Goal: Information Seeking & Learning: Find specific fact

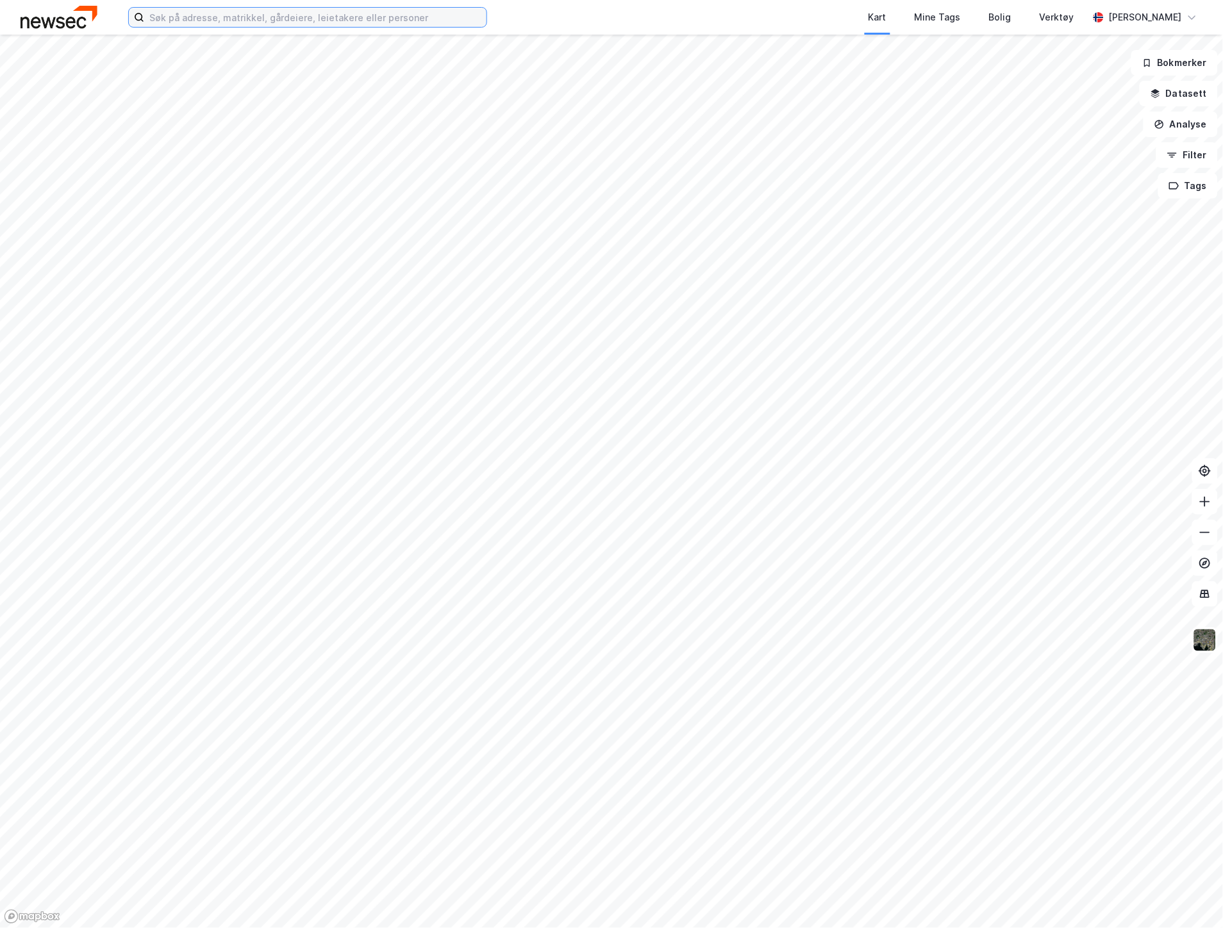
click at [193, 21] on input at bounding box center [315, 17] width 342 height 19
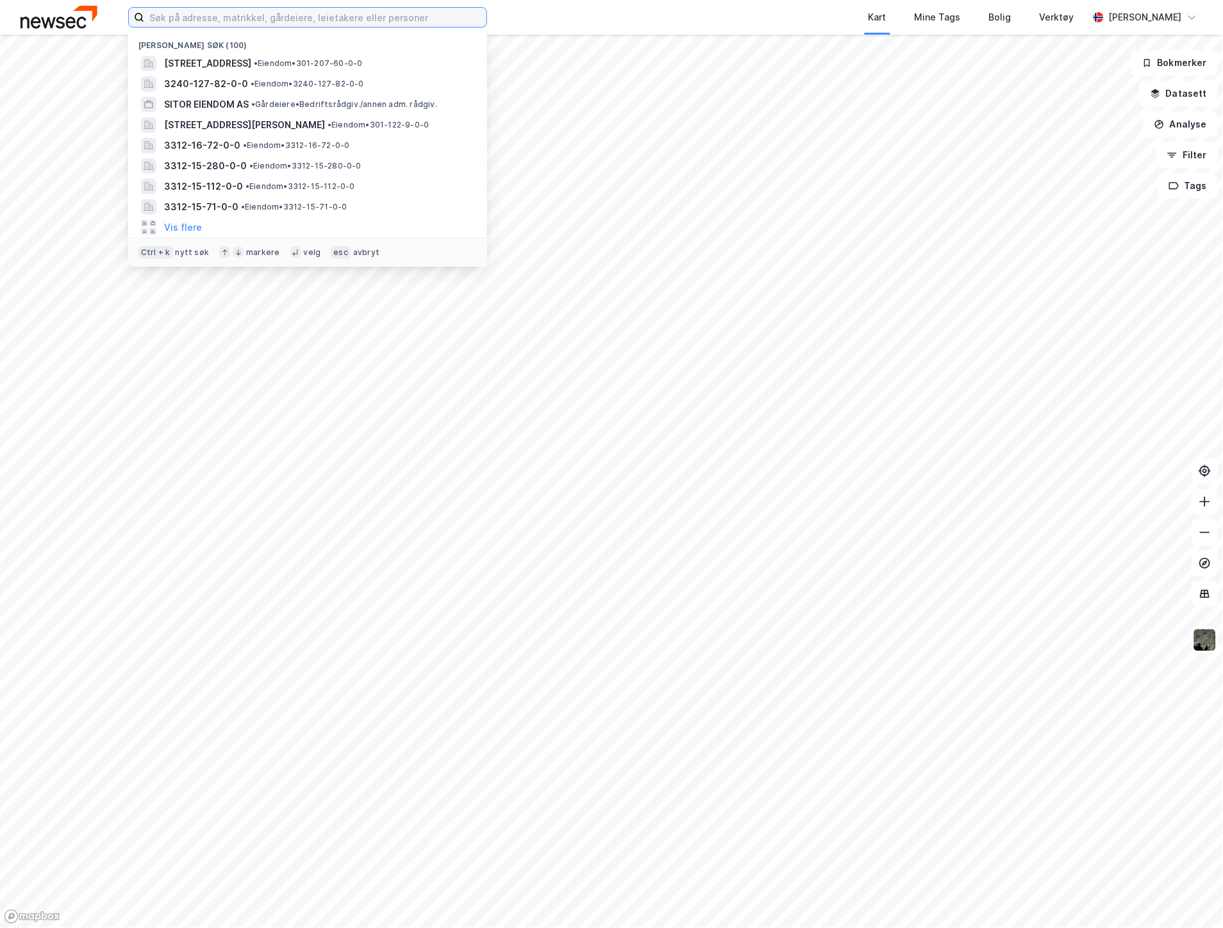
click at [305, 18] on input at bounding box center [315, 17] width 342 height 19
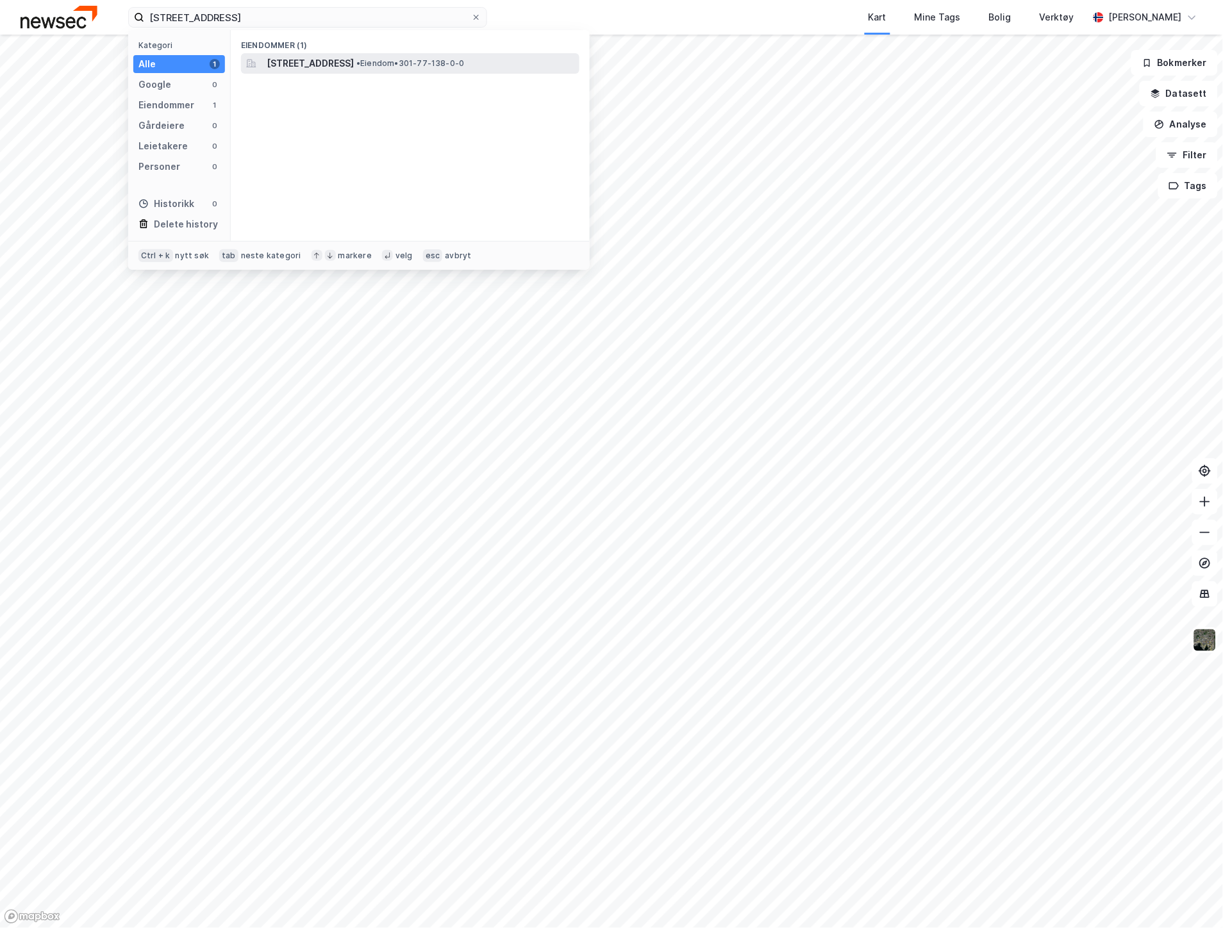
click at [323, 60] on span "[STREET_ADDRESS]" at bounding box center [310, 63] width 87 height 15
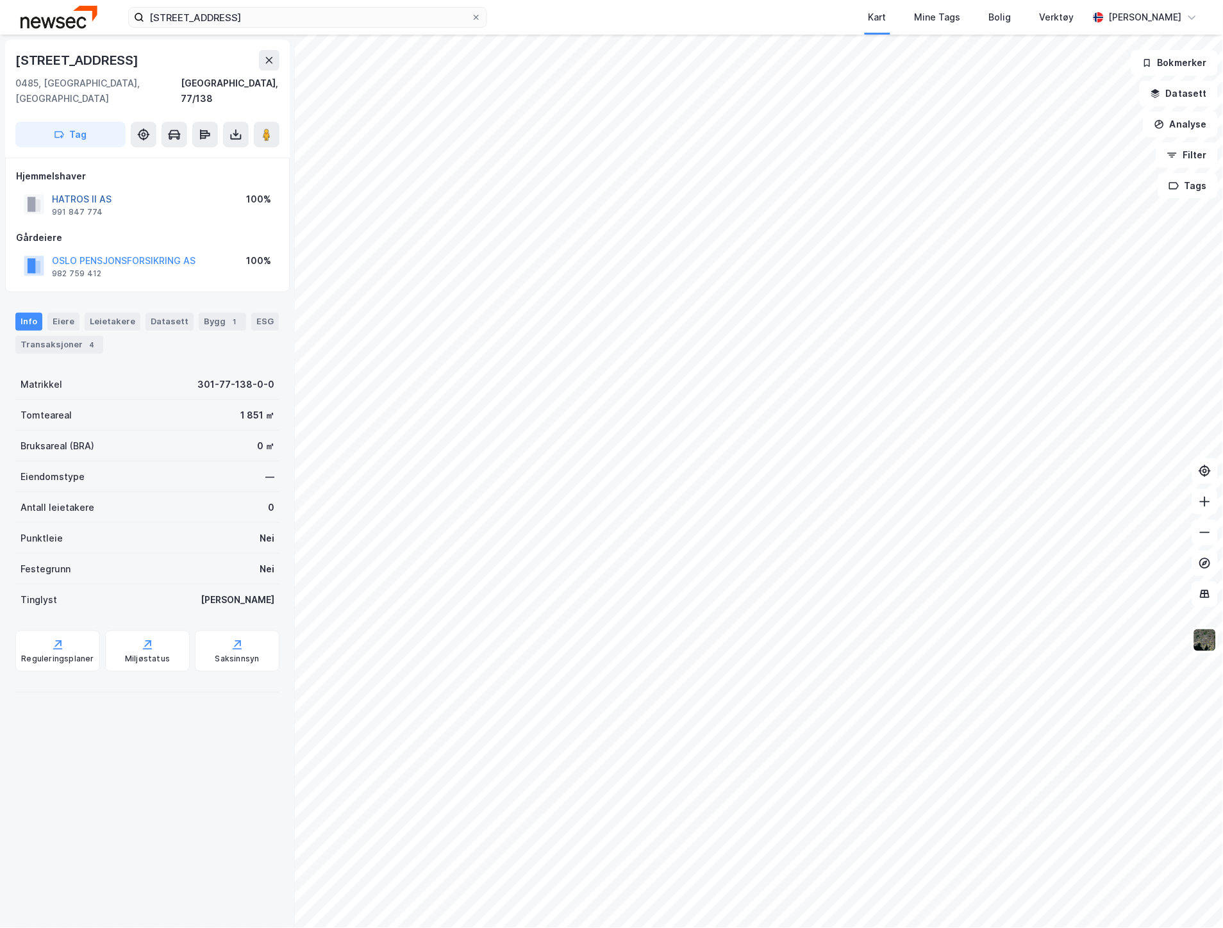
click at [0, 0] on button "HATROS II AS" at bounding box center [0, 0] width 0 height 0
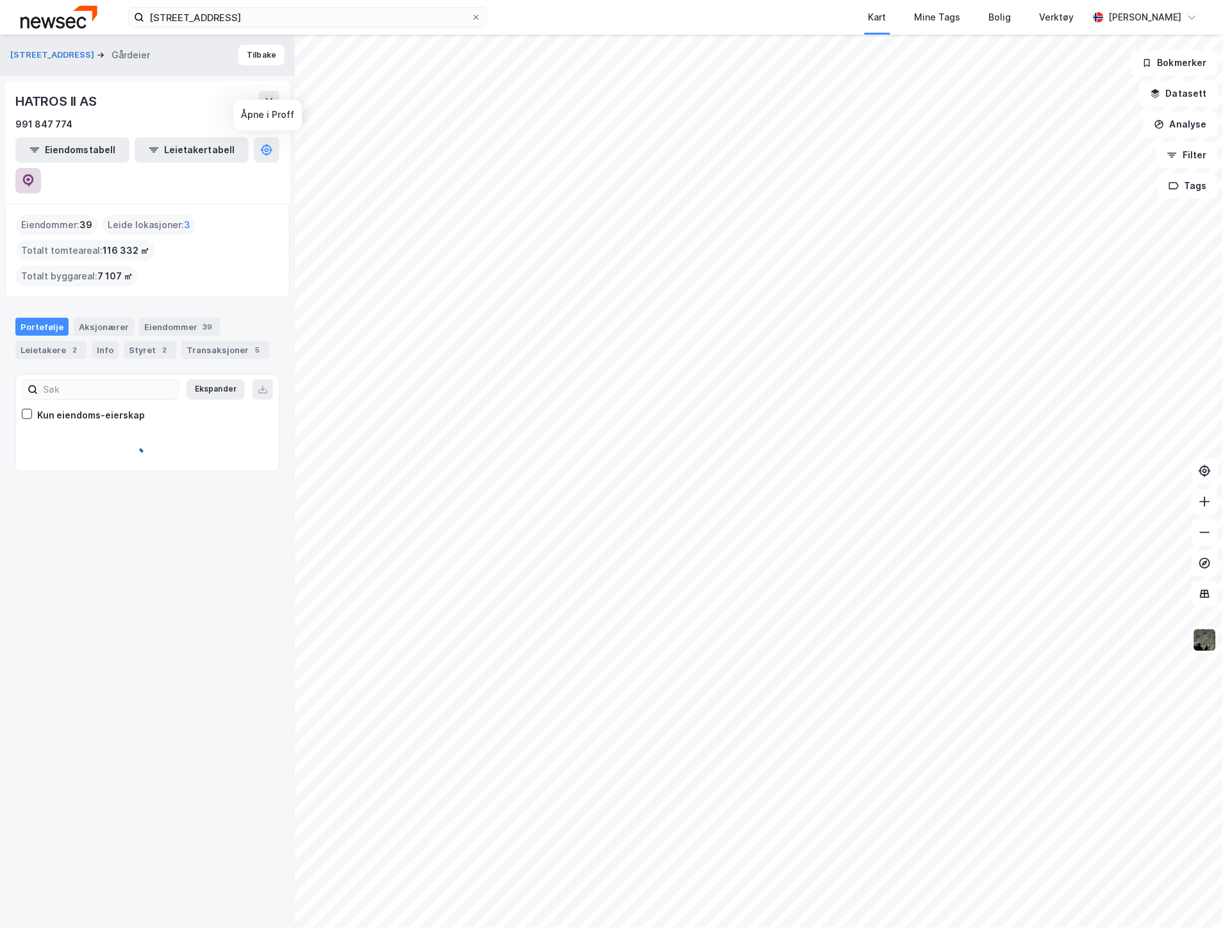
click at [35, 174] on icon at bounding box center [28, 180] width 13 height 13
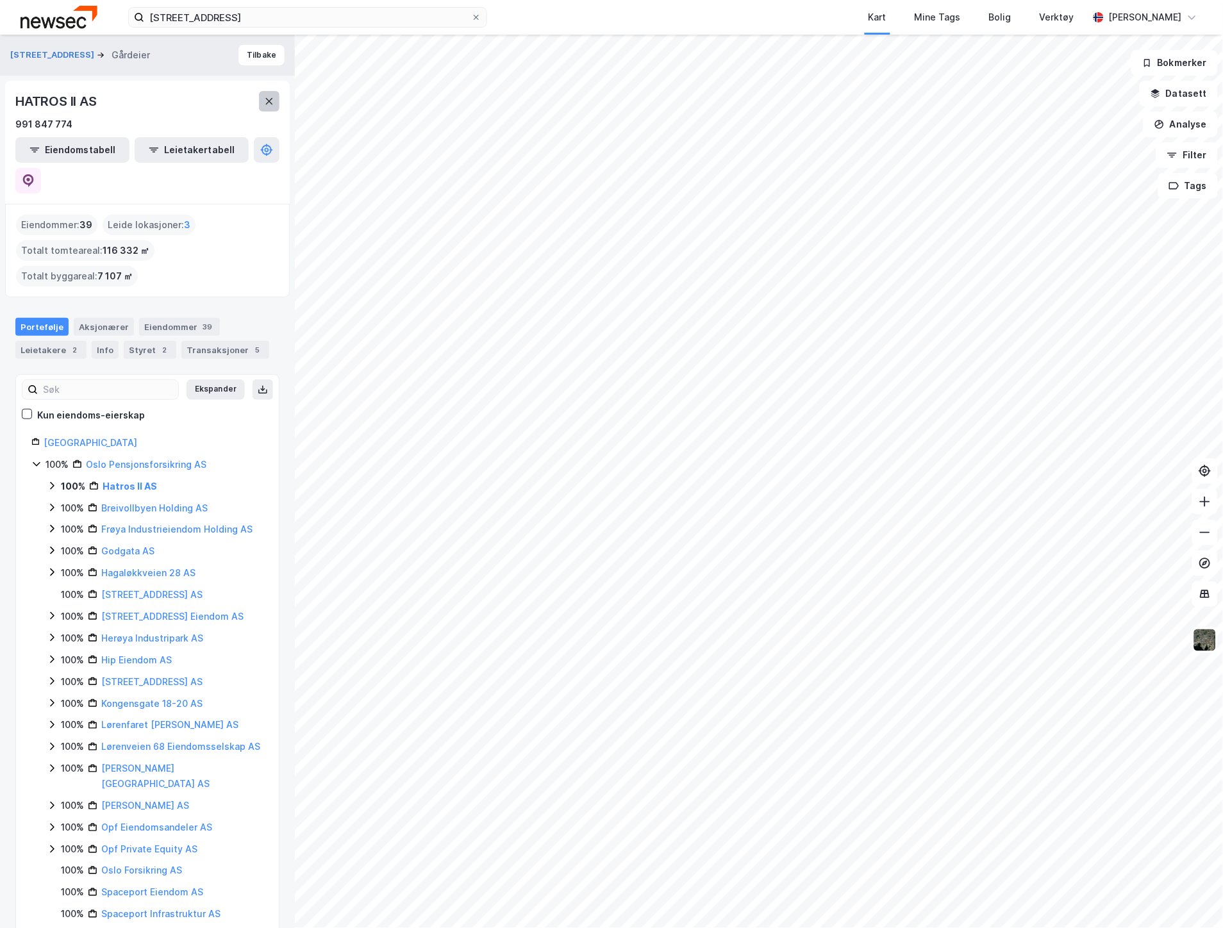
click at [274, 111] on button at bounding box center [269, 101] width 21 height 21
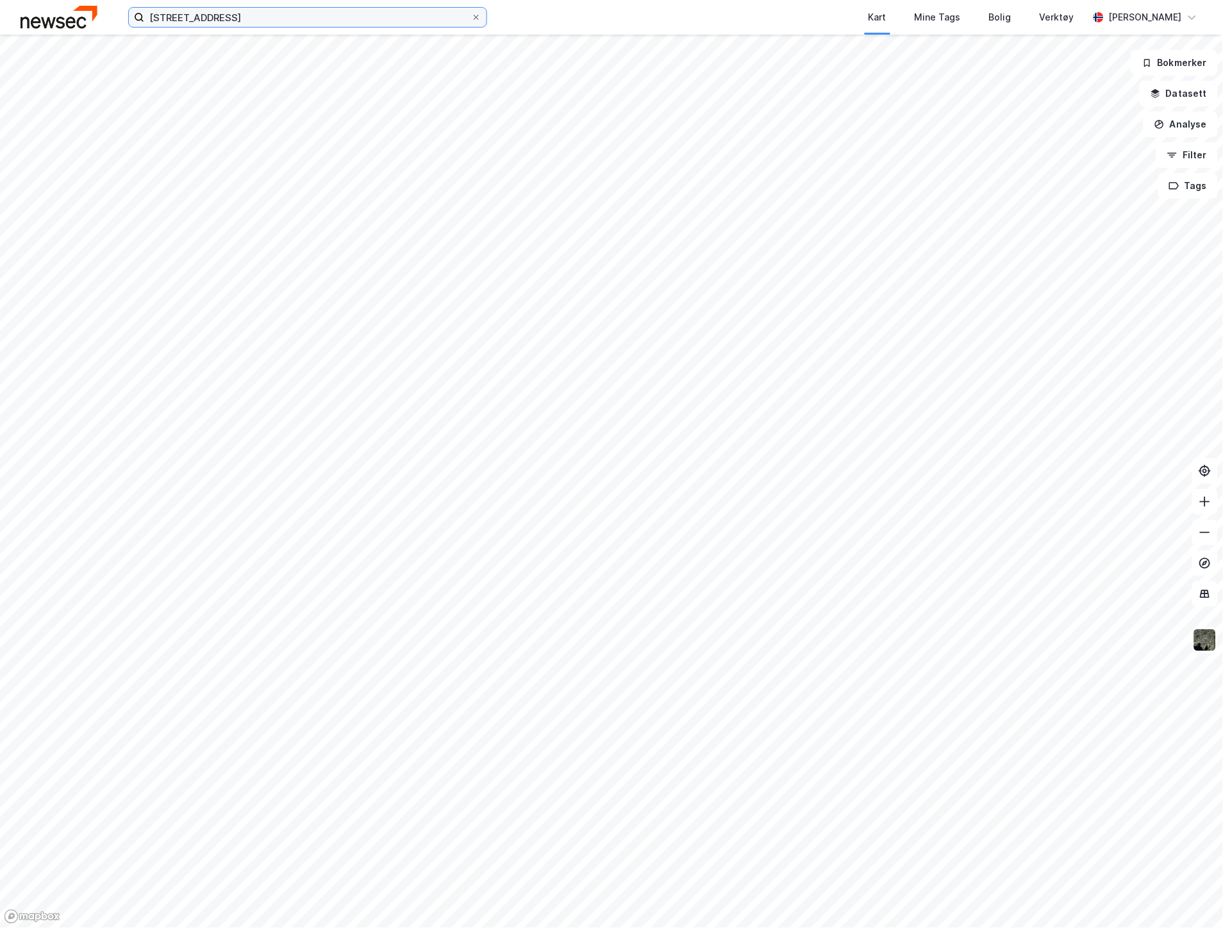
click at [258, 24] on input "[STREET_ADDRESS]" at bounding box center [307, 17] width 327 height 19
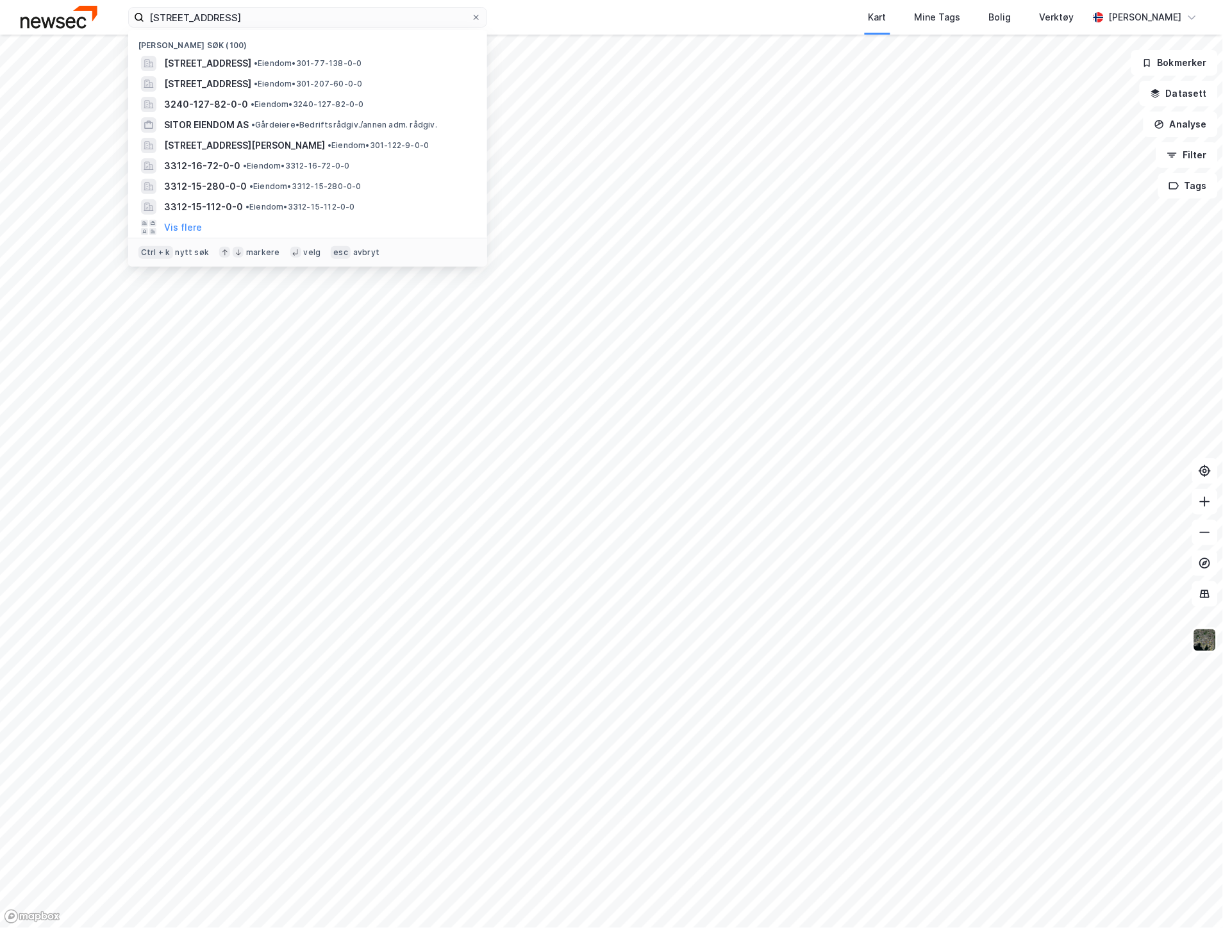
click at [260, 51] on div "[PERSON_NAME] søk (100)" at bounding box center [307, 41] width 359 height 23
click at [251, 56] on span "[STREET_ADDRESS]" at bounding box center [207, 63] width 87 height 15
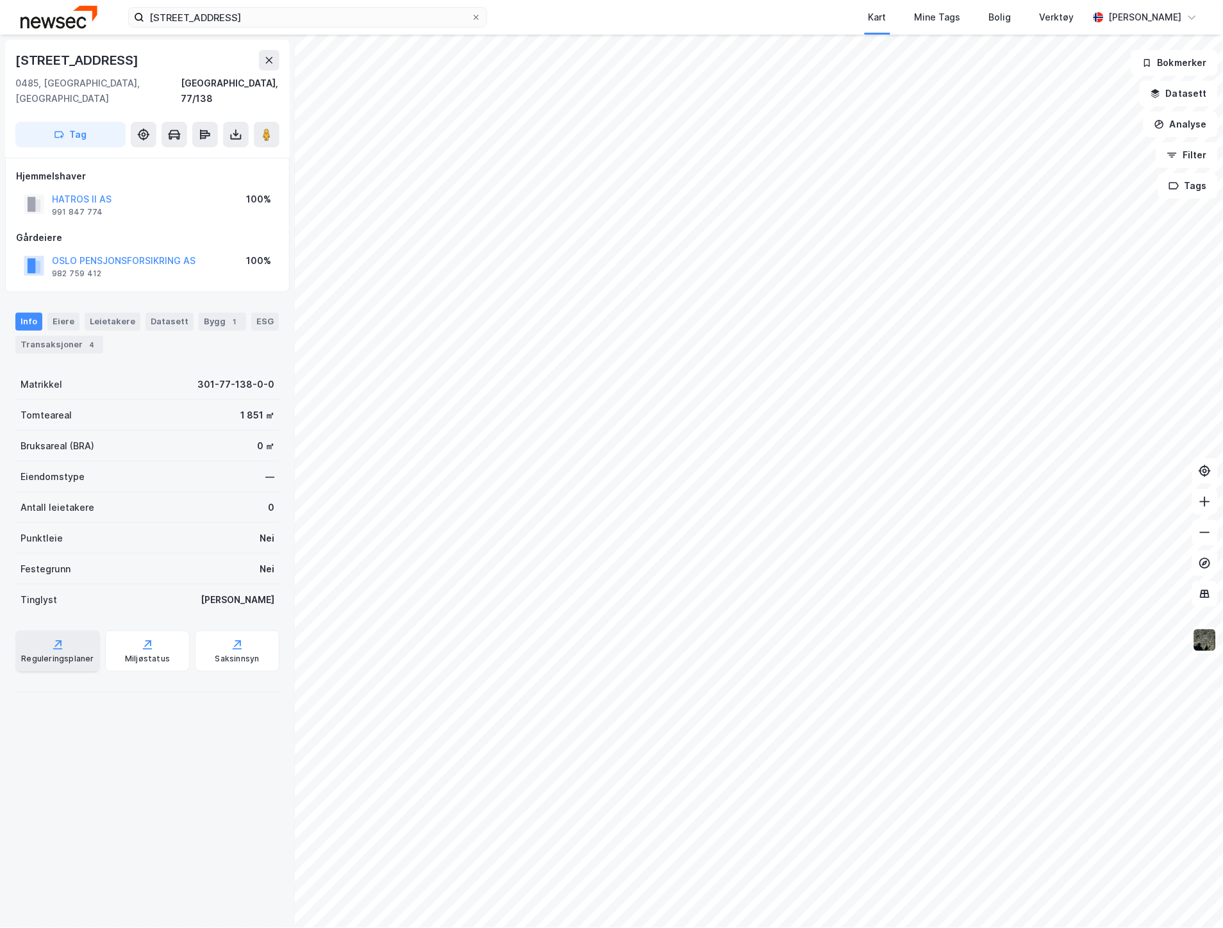
click at [87, 631] on div "Reguleringsplaner" at bounding box center [57, 651] width 85 height 41
drag, startPoint x: 155, startPoint y: 54, endPoint x: 8, endPoint y: 56, distance: 146.2
click at [8, 56] on div "[STREET_ADDRESS] Tag" at bounding box center [147, 99] width 285 height 118
copy div "[STREET_ADDRESS]"
click at [282, 4] on div "77/138, oslo Kart Mine Tags [PERSON_NAME] Verktøy [PERSON_NAME]" at bounding box center [611, 17] width 1223 height 35
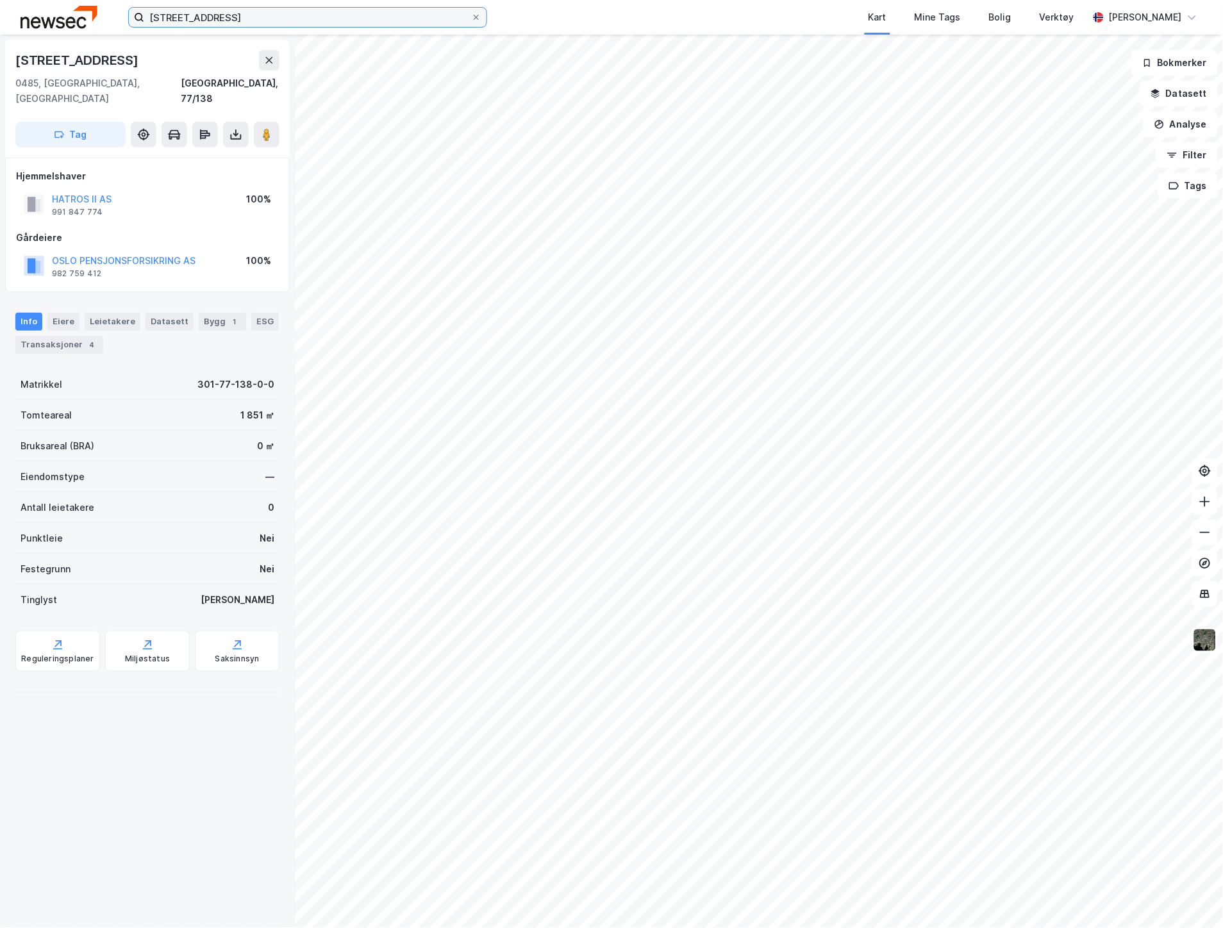
click at [267, 21] on input "[STREET_ADDRESS]" at bounding box center [307, 17] width 327 height 19
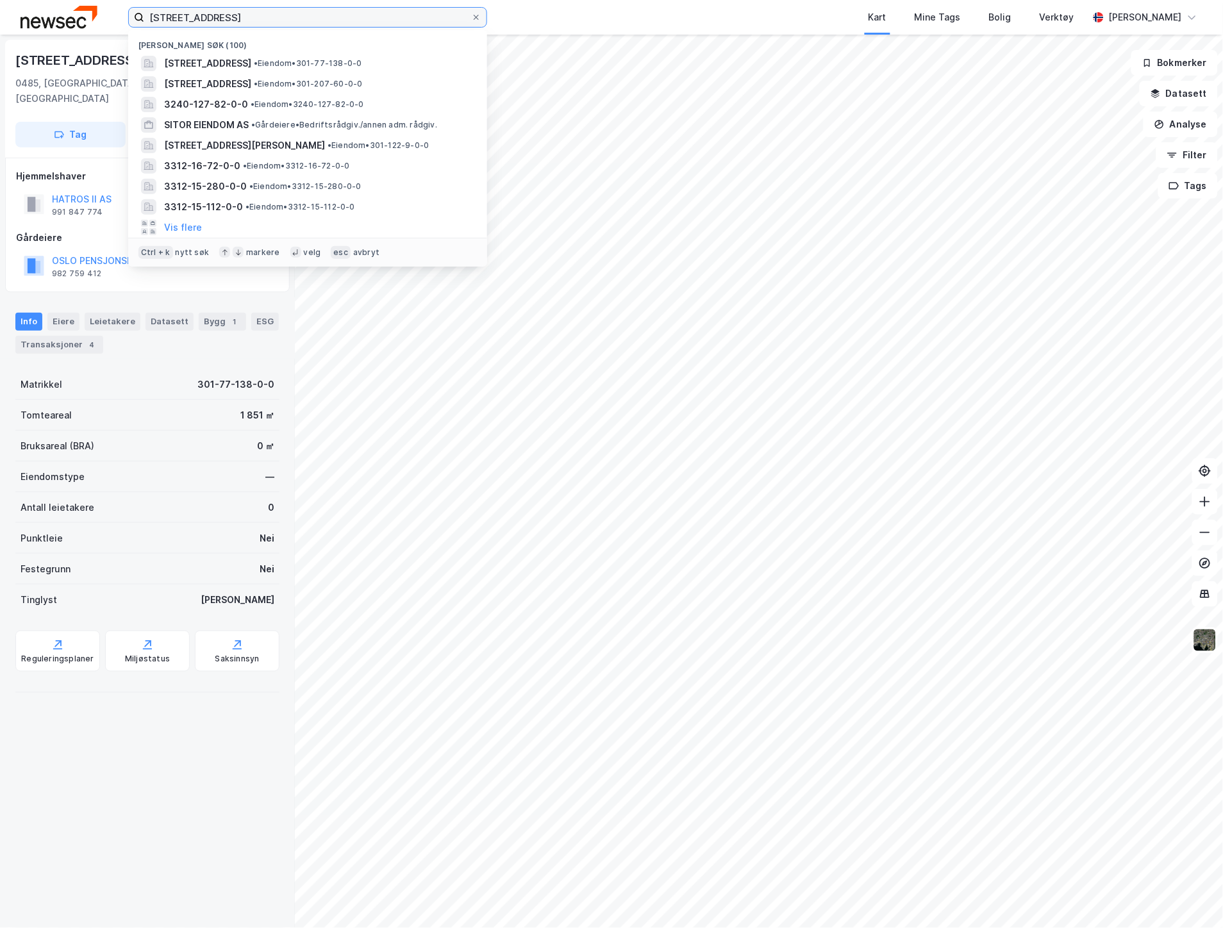
click at [267, 21] on input "[STREET_ADDRESS]" at bounding box center [307, 17] width 327 height 19
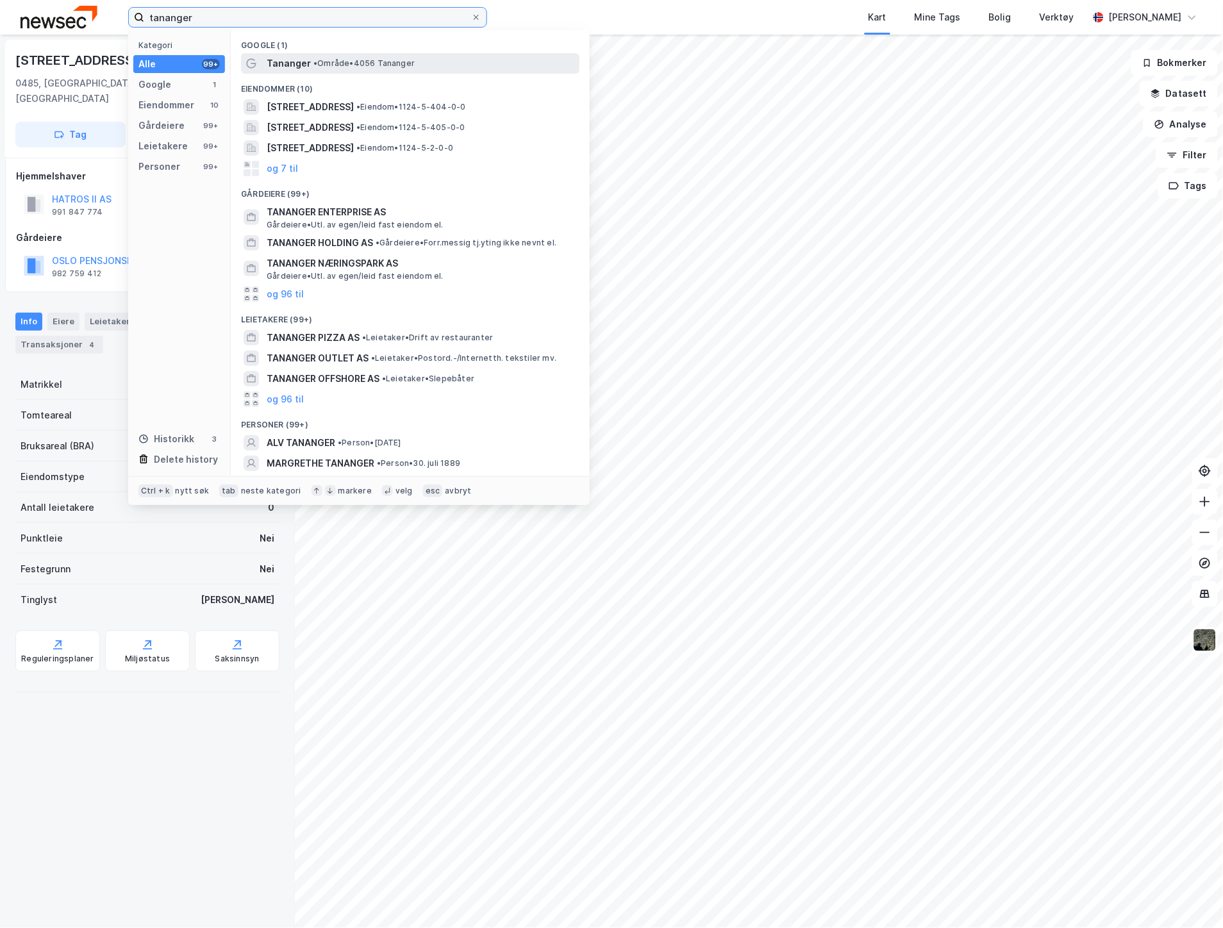
type input "tananger"
click at [287, 56] on span "Tananger" at bounding box center [289, 63] width 44 height 15
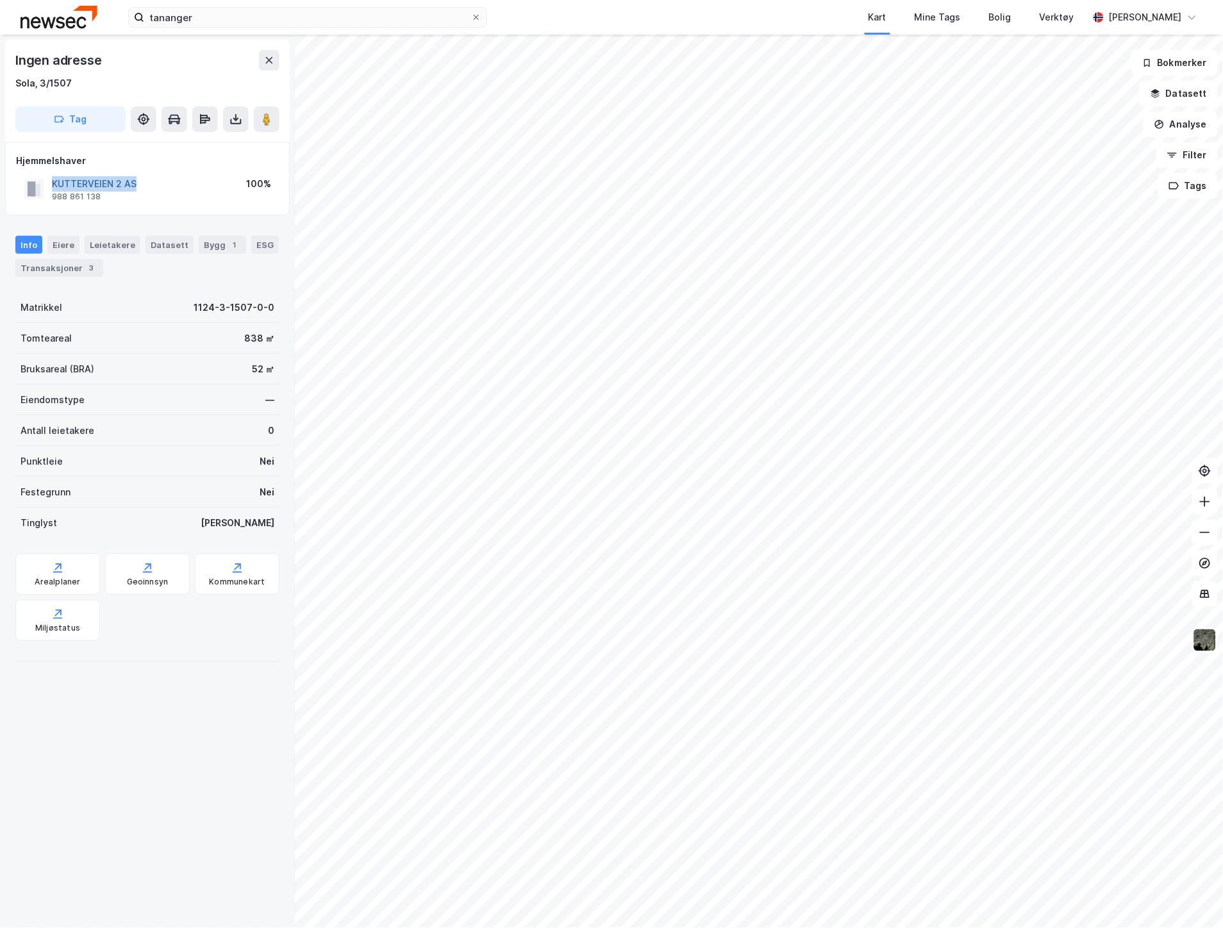
drag, startPoint x: 169, startPoint y: 178, endPoint x: 53, endPoint y: 188, distance: 115.8
click at [53, 188] on div "KUTTERVEIEN 2 AS 988 861 138 100%" at bounding box center [147, 189] width 263 height 31
copy button "KUTTERVEIEN 2 AS"
